Goal: Use online tool/utility: Utilize a website feature to perform a specific function

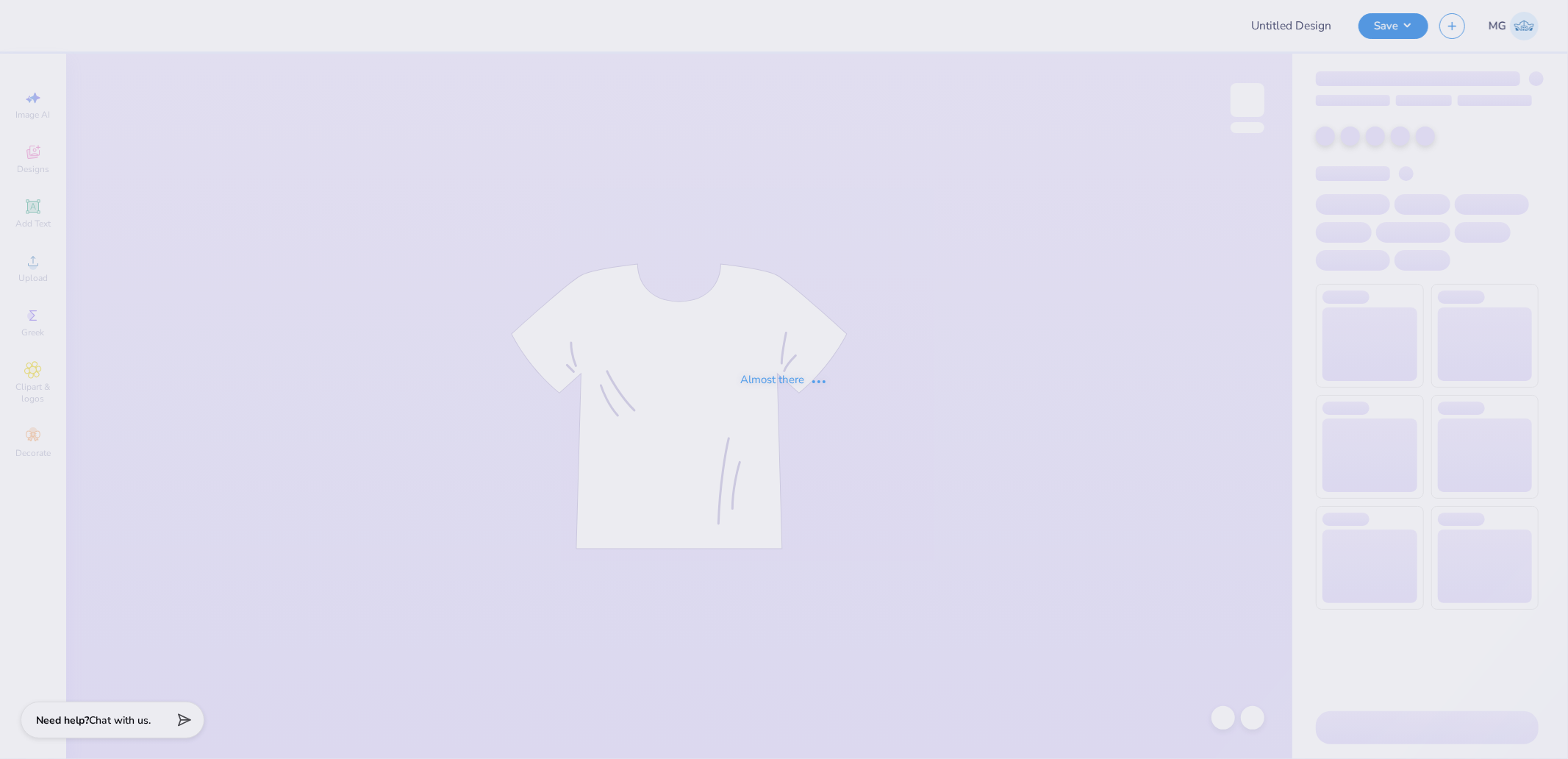
type input "LPC Fall Merch"
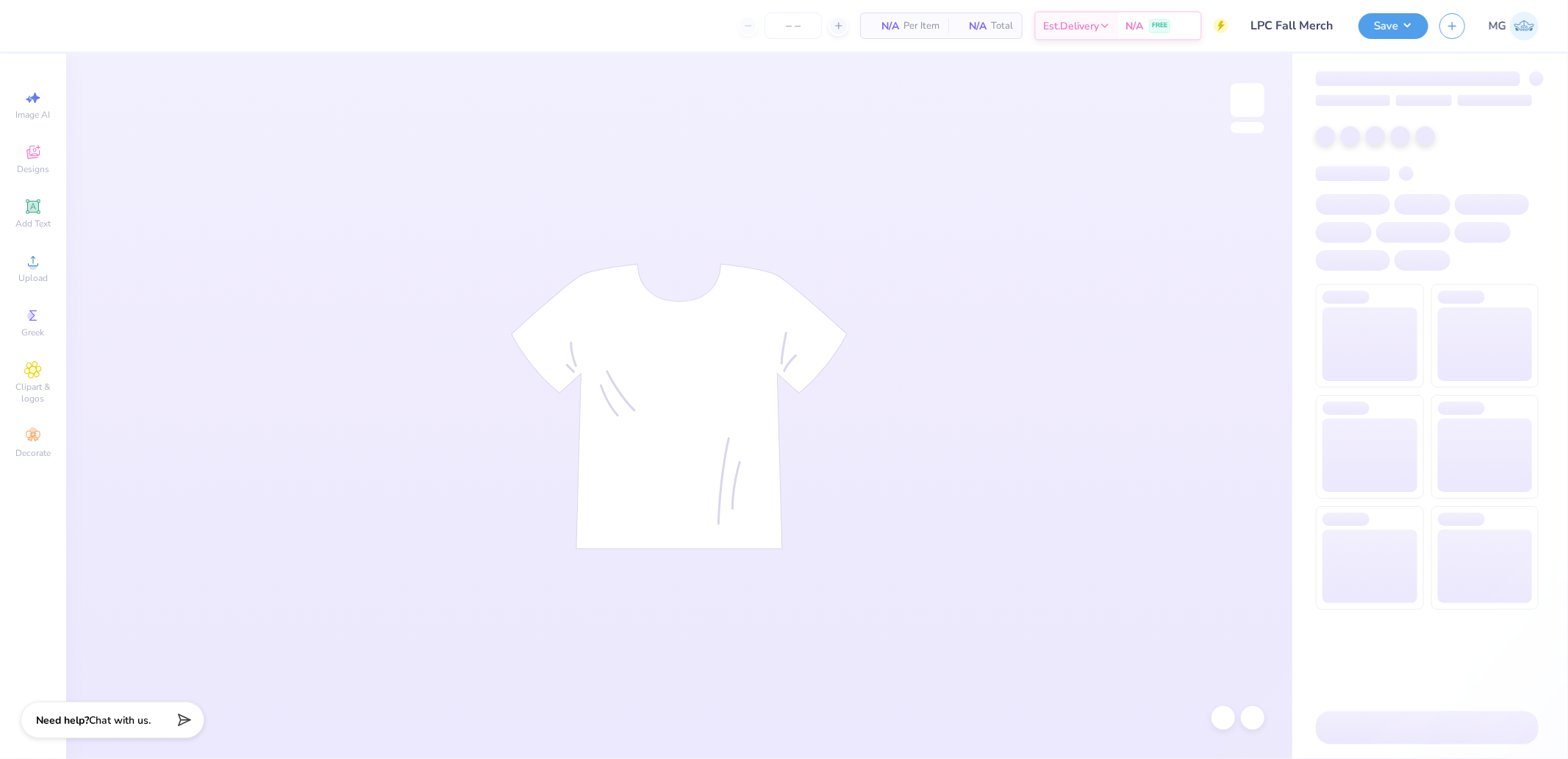
type input "24"
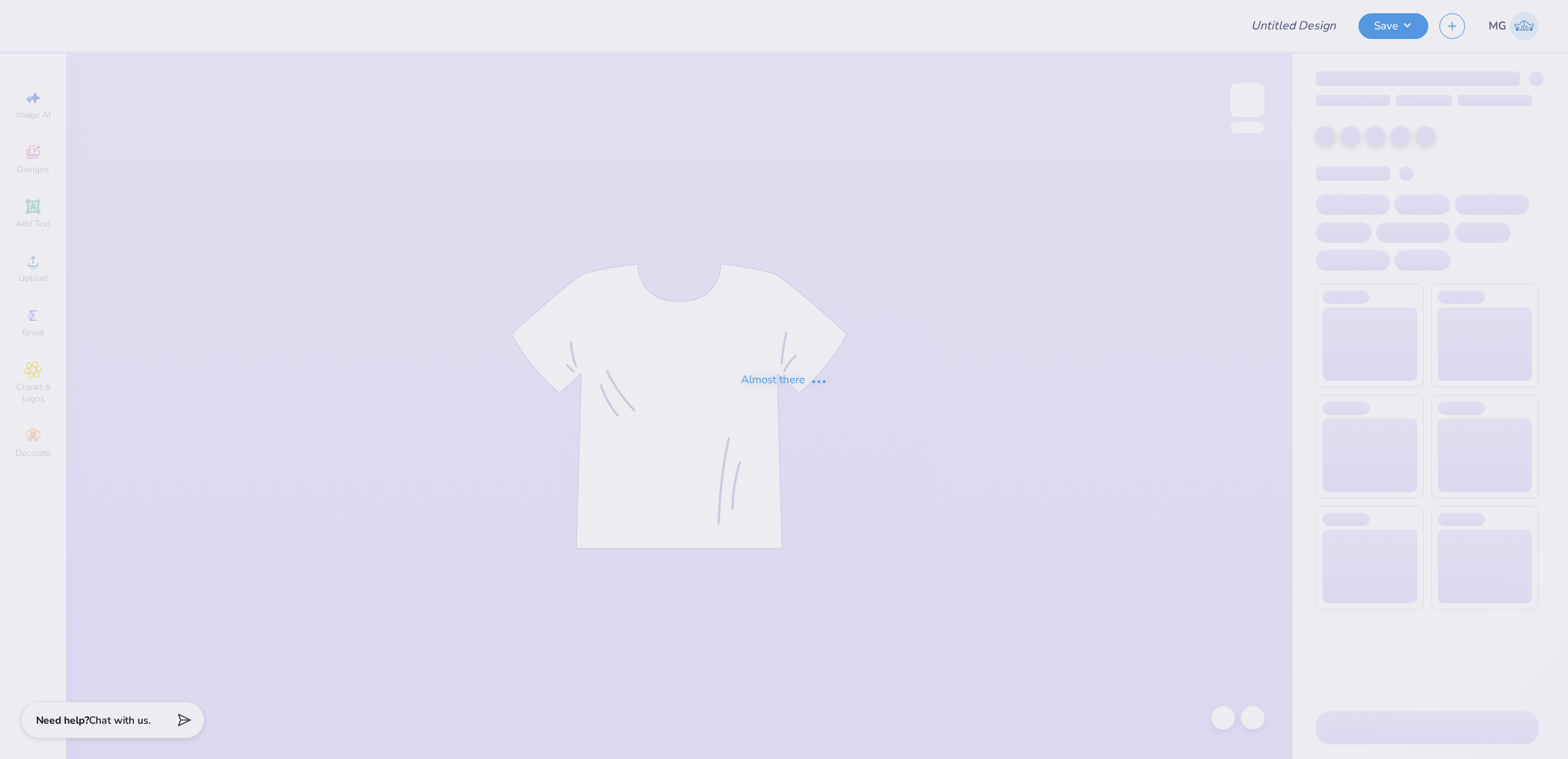
type input "LPC Fall Merch"
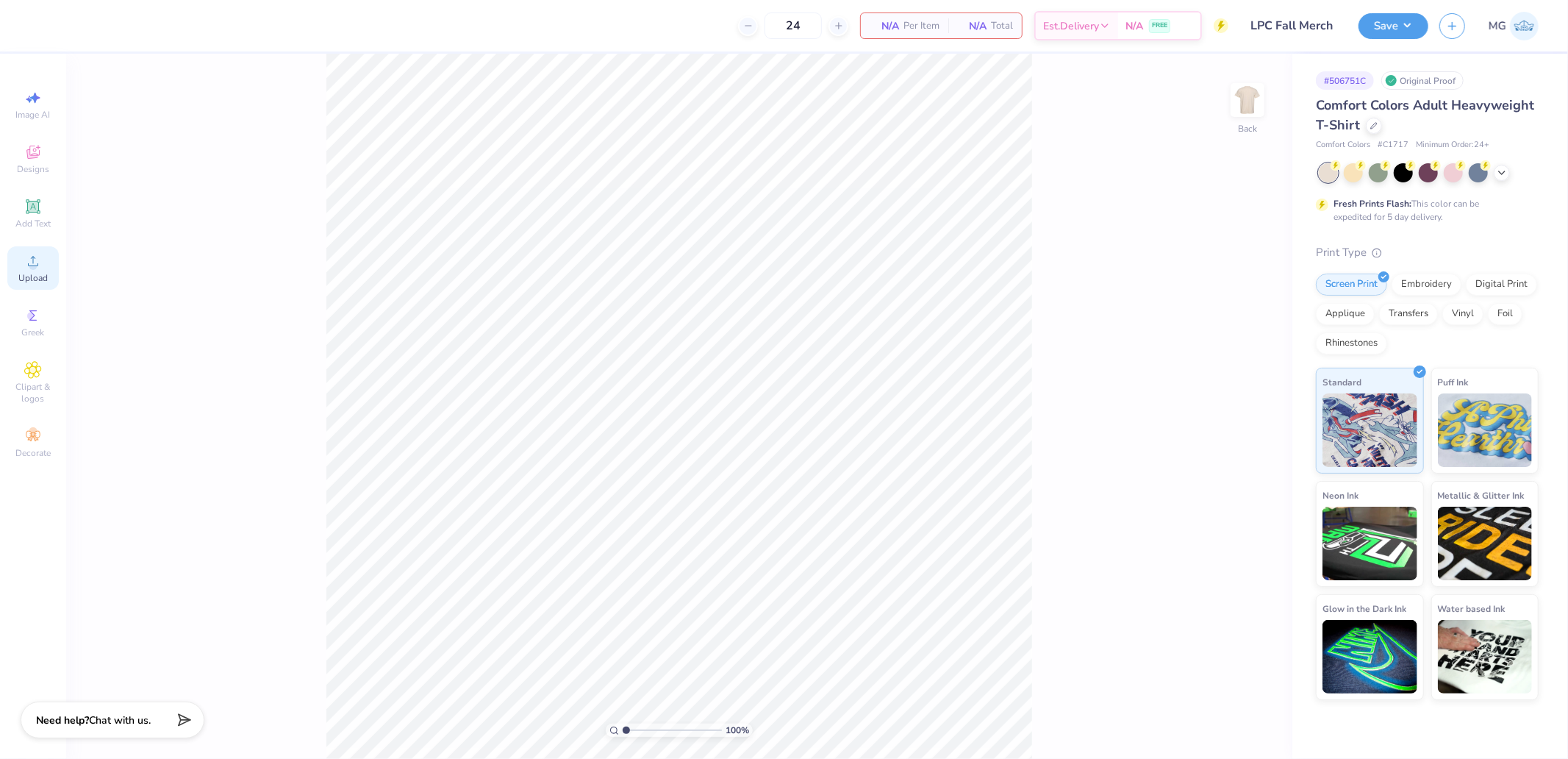
click at [36, 268] on circle at bounding box center [32, 266] width 8 height 8
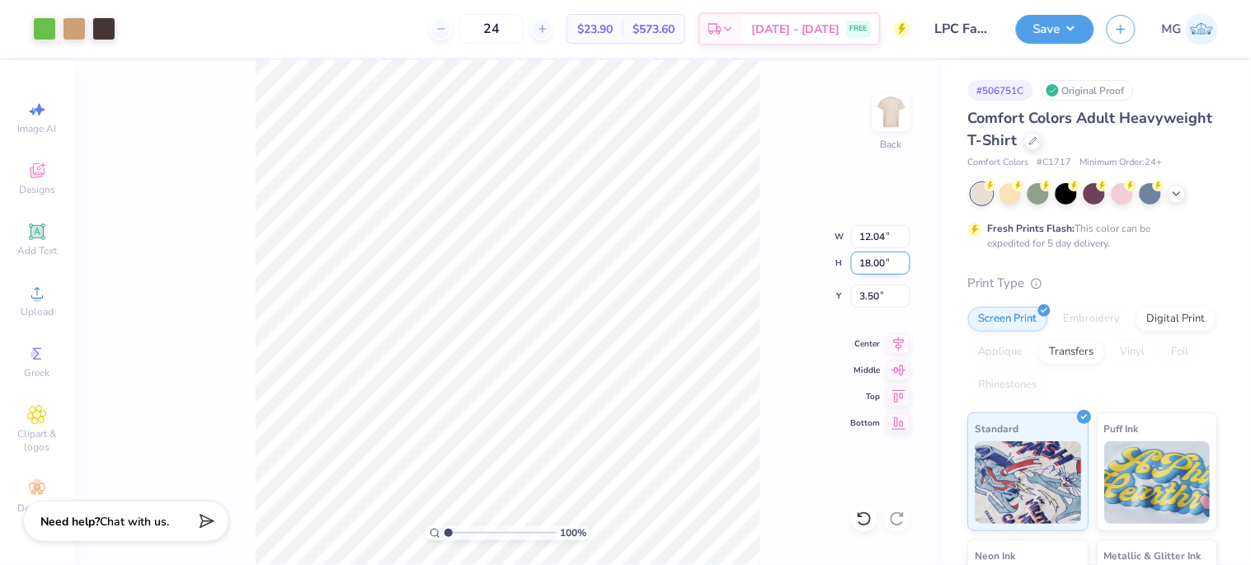
click at [876, 261] on input "18.00" at bounding box center [880, 263] width 59 height 23
type input "11"
type input "7.36"
type input "11.00"
type input "7.00"
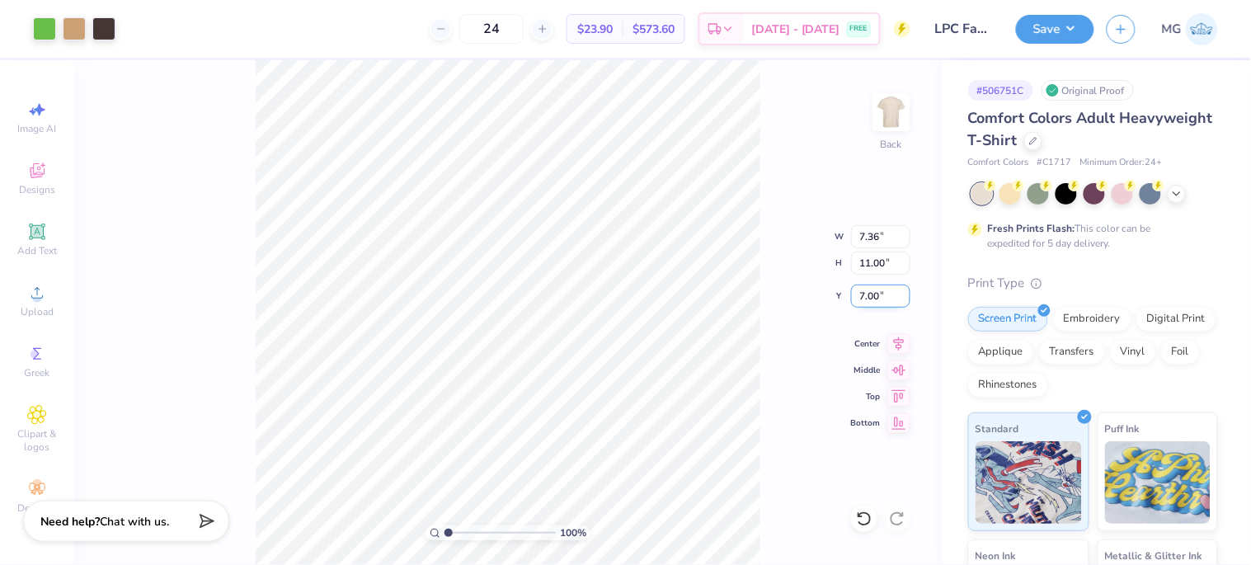
click at [876, 294] on input "7.00" at bounding box center [880, 296] width 59 height 23
click at [887, 252] on input "11.00" at bounding box center [880, 263] width 59 height 23
type input "12"
type input "8.03"
type input "12.00"
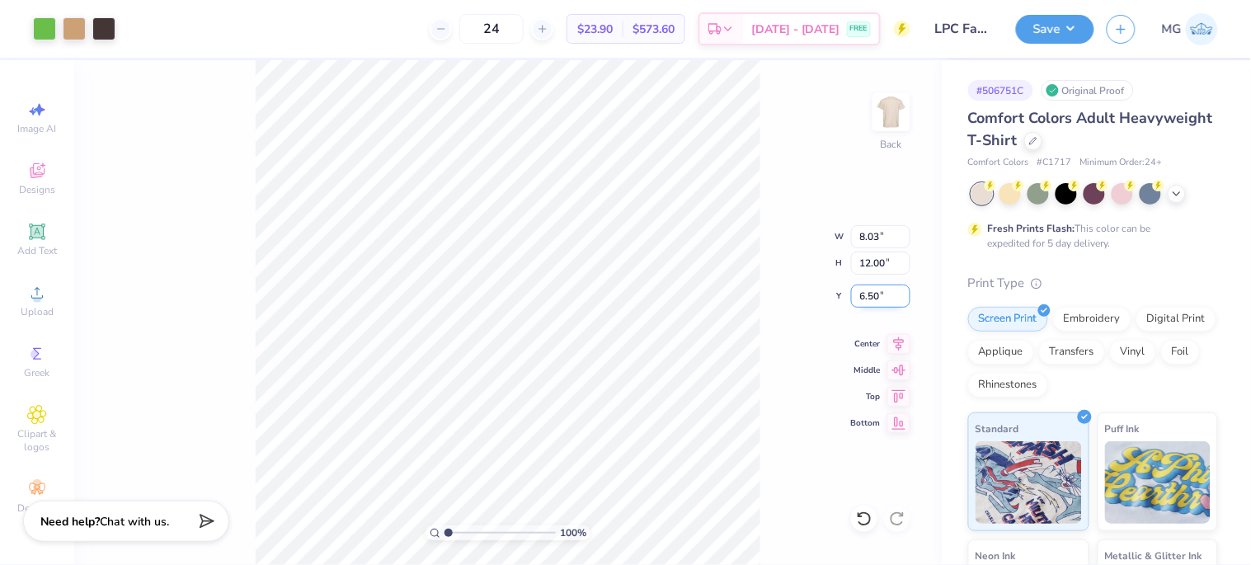
click at [869, 287] on input "6.50" at bounding box center [880, 296] width 59 height 23
type input "3.00"
click at [1064, 18] on button "Save" at bounding box center [1055, 26] width 78 height 29
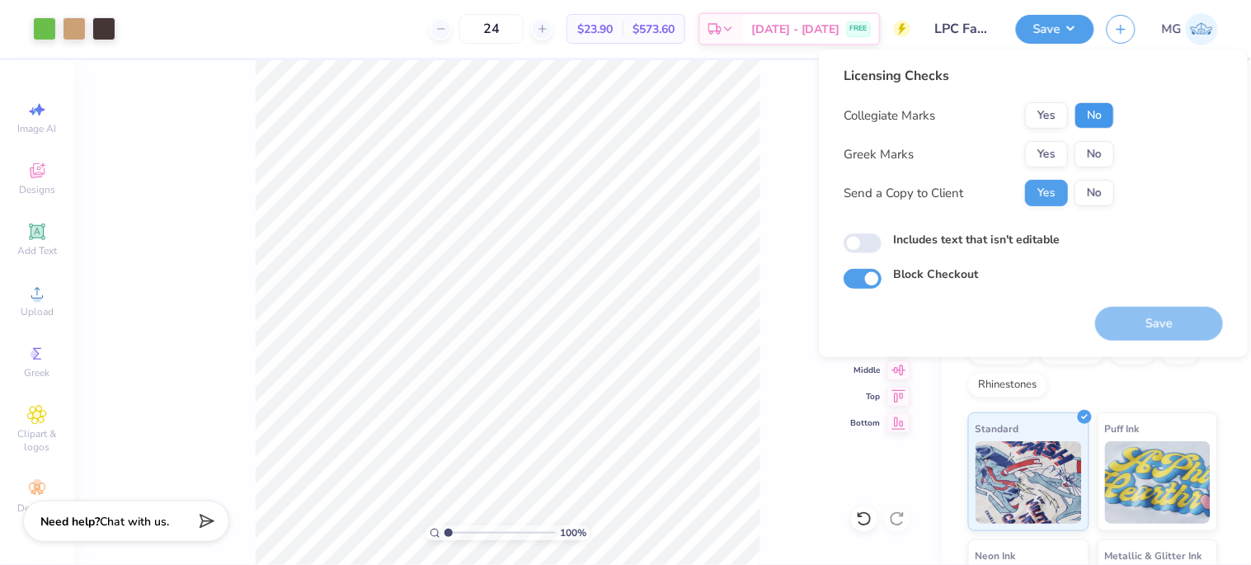
click at [1094, 118] on button "No" at bounding box center [1095, 115] width 40 height 26
click at [1092, 160] on button "No" at bounding box center [1095, 154] width 40 height 26
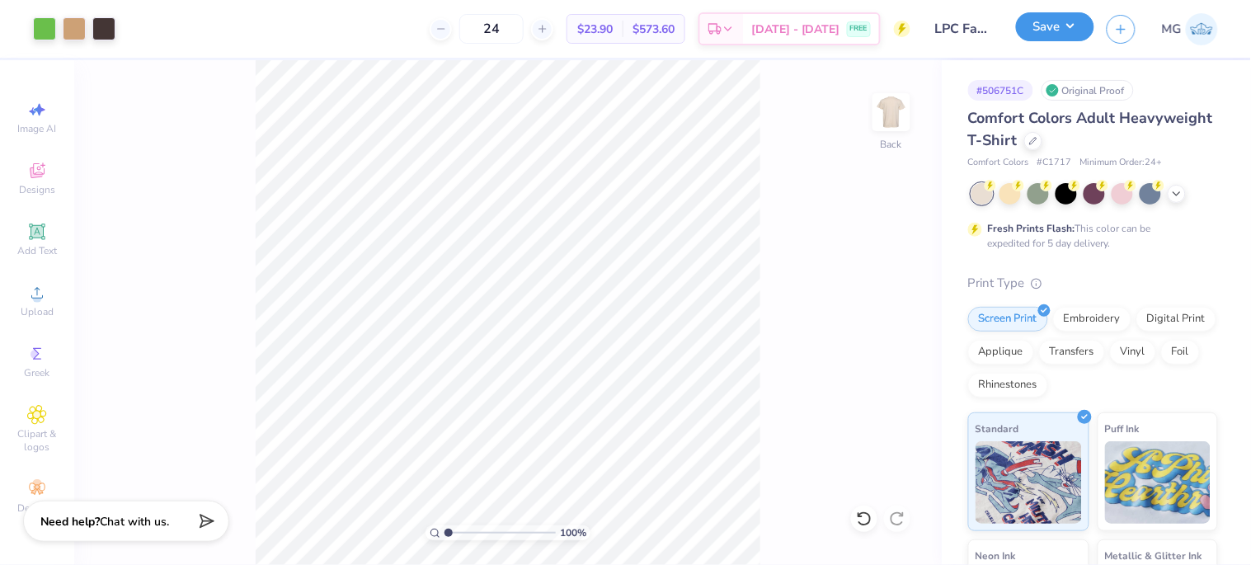
click at [1026, 31] on button "Save" at bounding box center [1055, 26] width 78 height 29
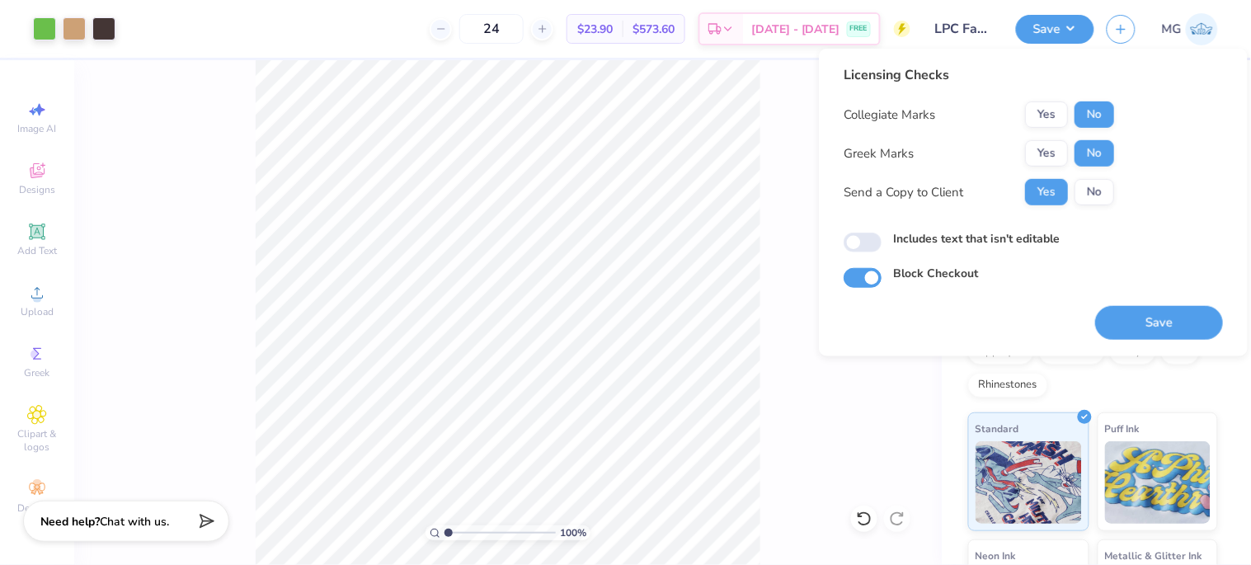
click at [1145, 344] on div "Licensing Checks Collegiate Marks Yes No Greek Marks Yes No Send a Copy to Clie…" at bounding box center [1033, 203] width 429 height 308
click at [1148, 322] on button "Save" at bounding box center [1159, 323] width 128 height 34
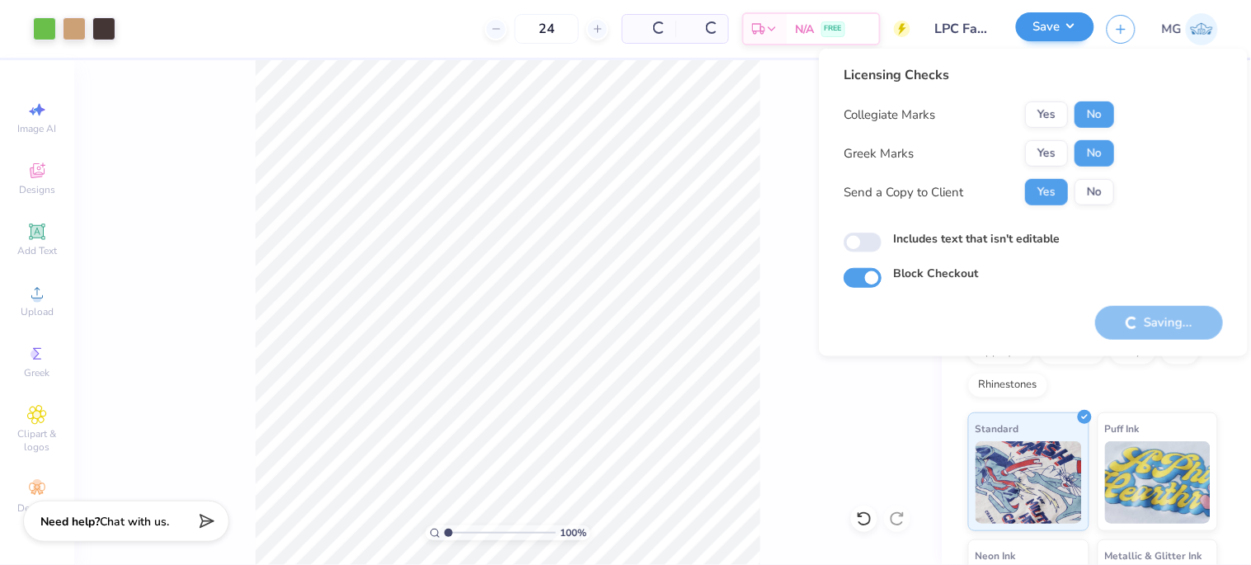
click at [777, 120] on div "100 % Back" at bounding box center [508, 312] width 868 height 505
click at [1070, 38] on button "Save" at bounding box center [1055, 26] width 78 height 29
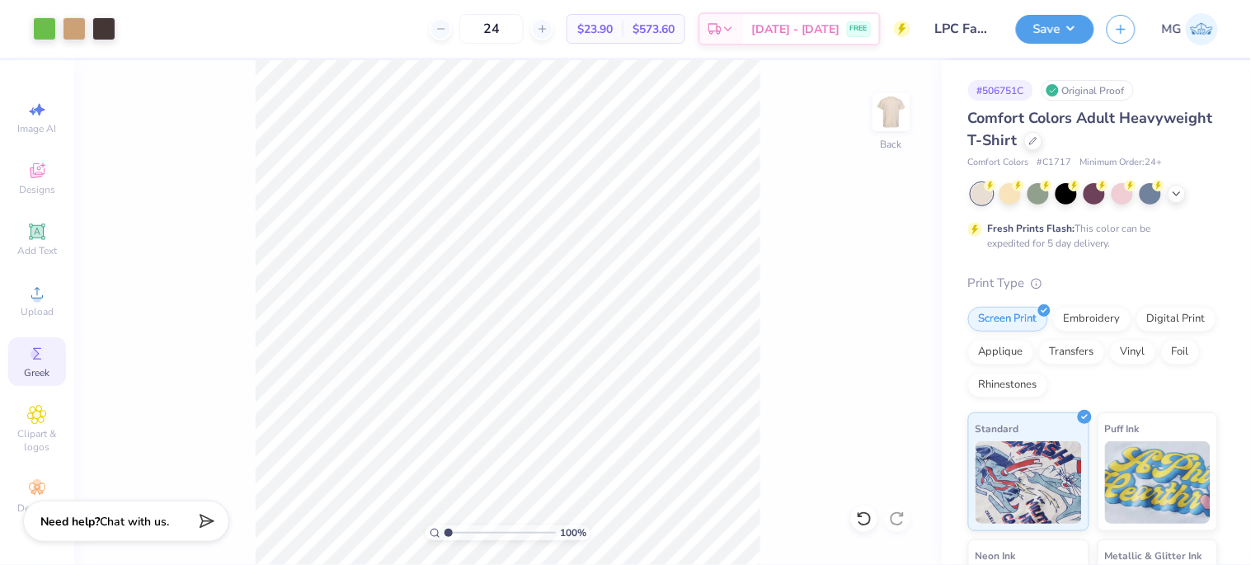
click at [1072, 20] on button "Save" at bounding box center [1055, 29] width 78 height 29
